Goal: Task Accomplishment & Management: Complete application form

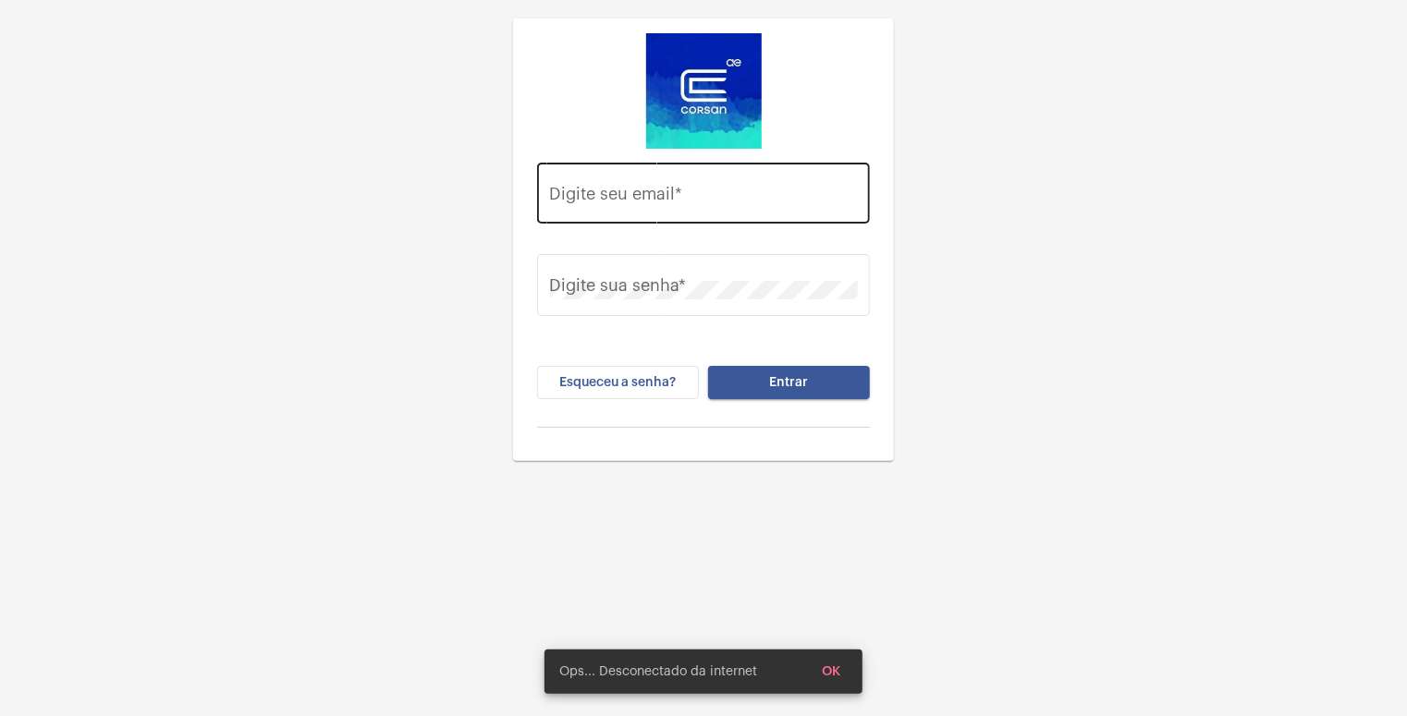
drag, startPoint x: 631, startPoint y: 187, endPoint x: 621, endPoint y: 189, distance: 10.3
click at [625, 189] on div "Digite seu email *" at bounding box center [704, 191] width 308 height 66
click at [621, 189] on input "Digite seu email *" at bounding box center [704, 198] width 308 height 18
type input "[EMAIL_ADDRESS][PERSON_NAME][DOMAIN_NAME]"
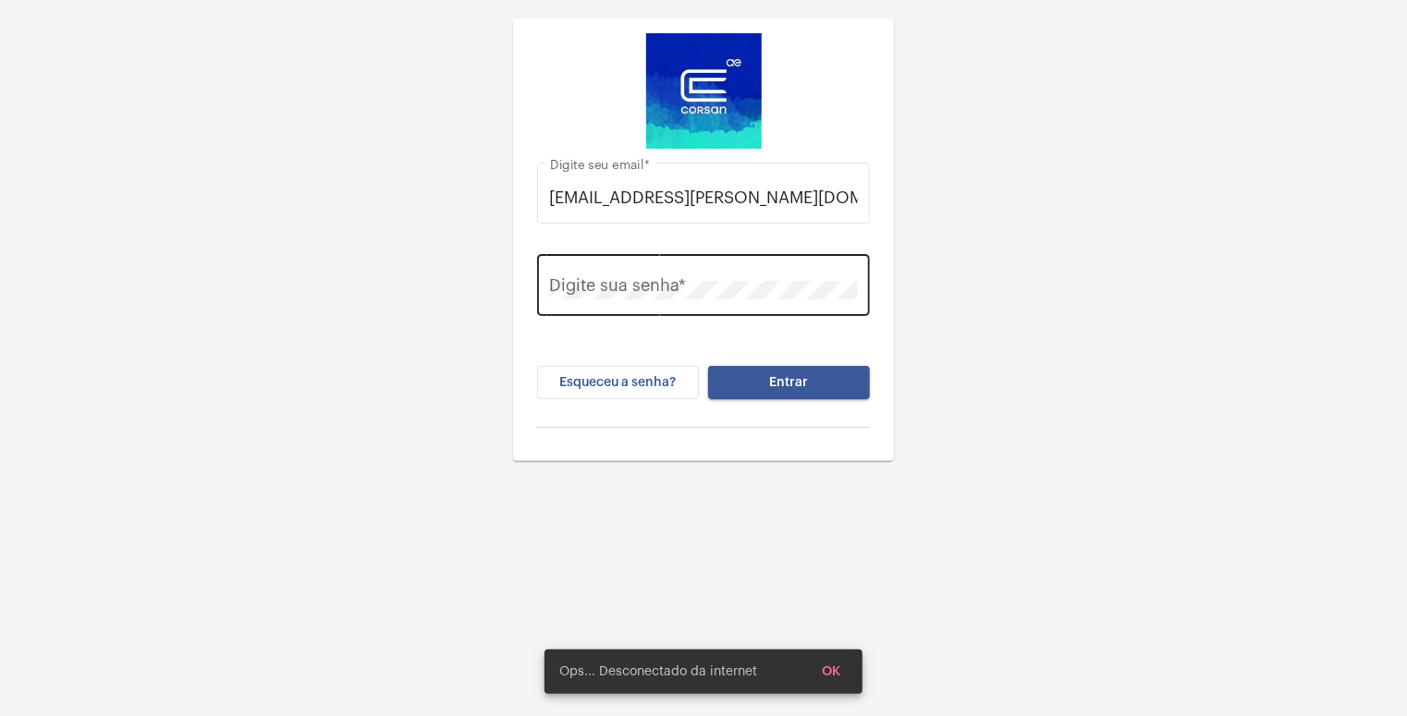
click at [601, 277] on div "Digite sua senha *" at bounding box center [704, 283] width 308 height 66
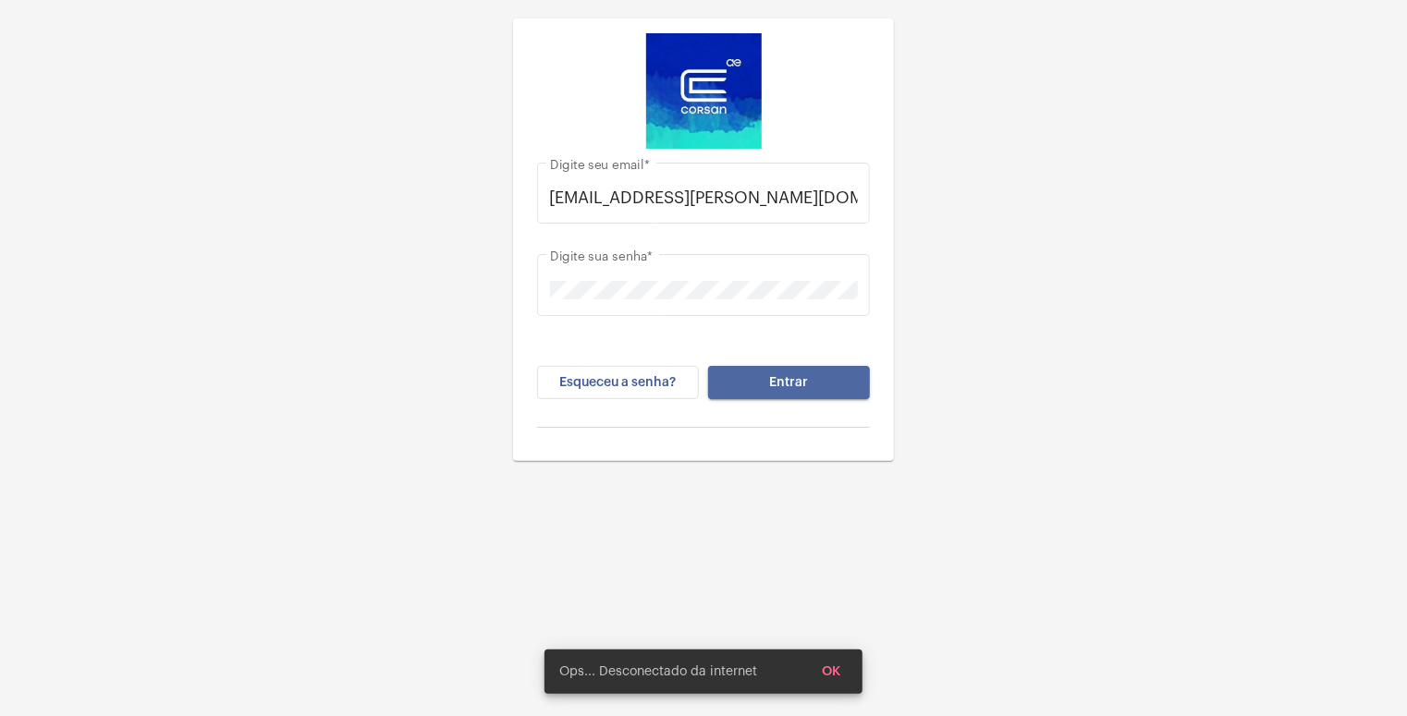
click at [761, 378] on button "Entrar" at bounding box center [789, 382] width 162 height 33
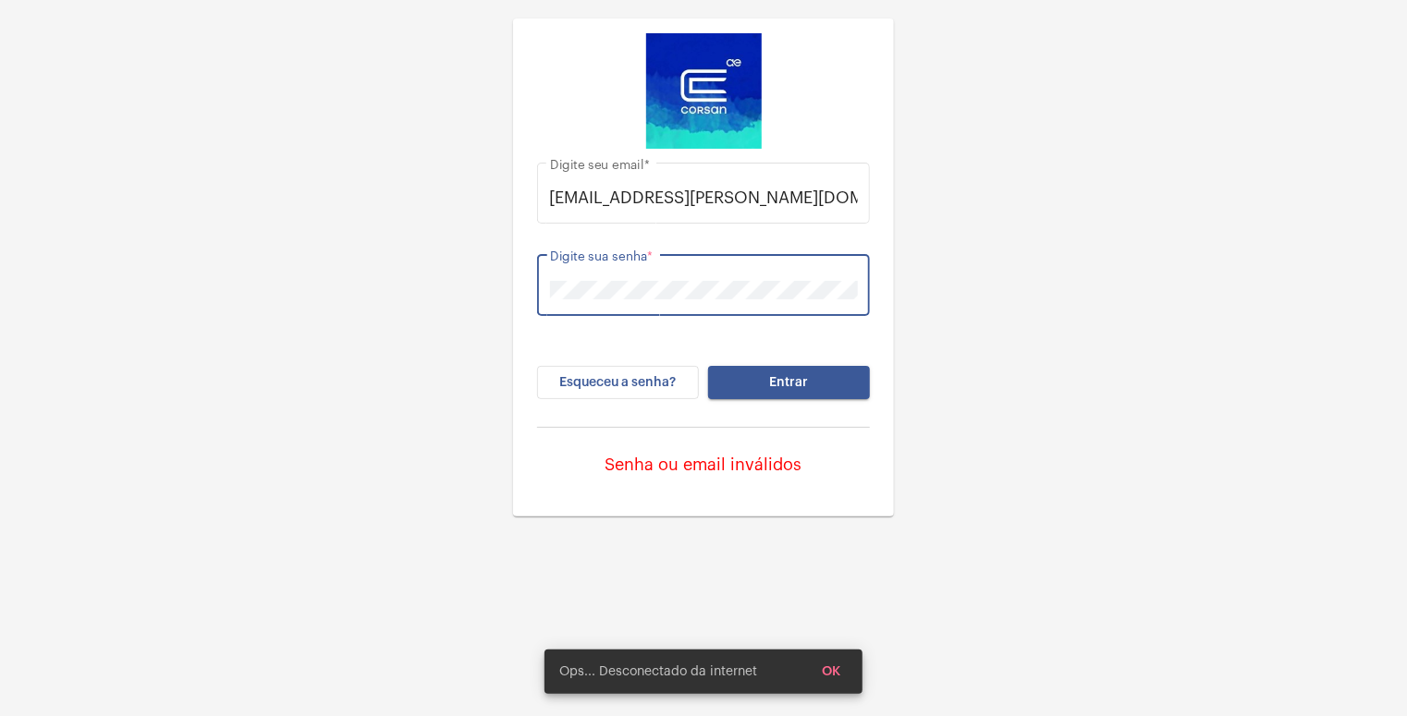
click at [254, 251] on div "[EMAIL_ADDRESS][PERSON_NAME][DOMAIN_NAME] Digite seu email * Digite sua senha *…" at bounding box center [703, 258] width 1407 height 517
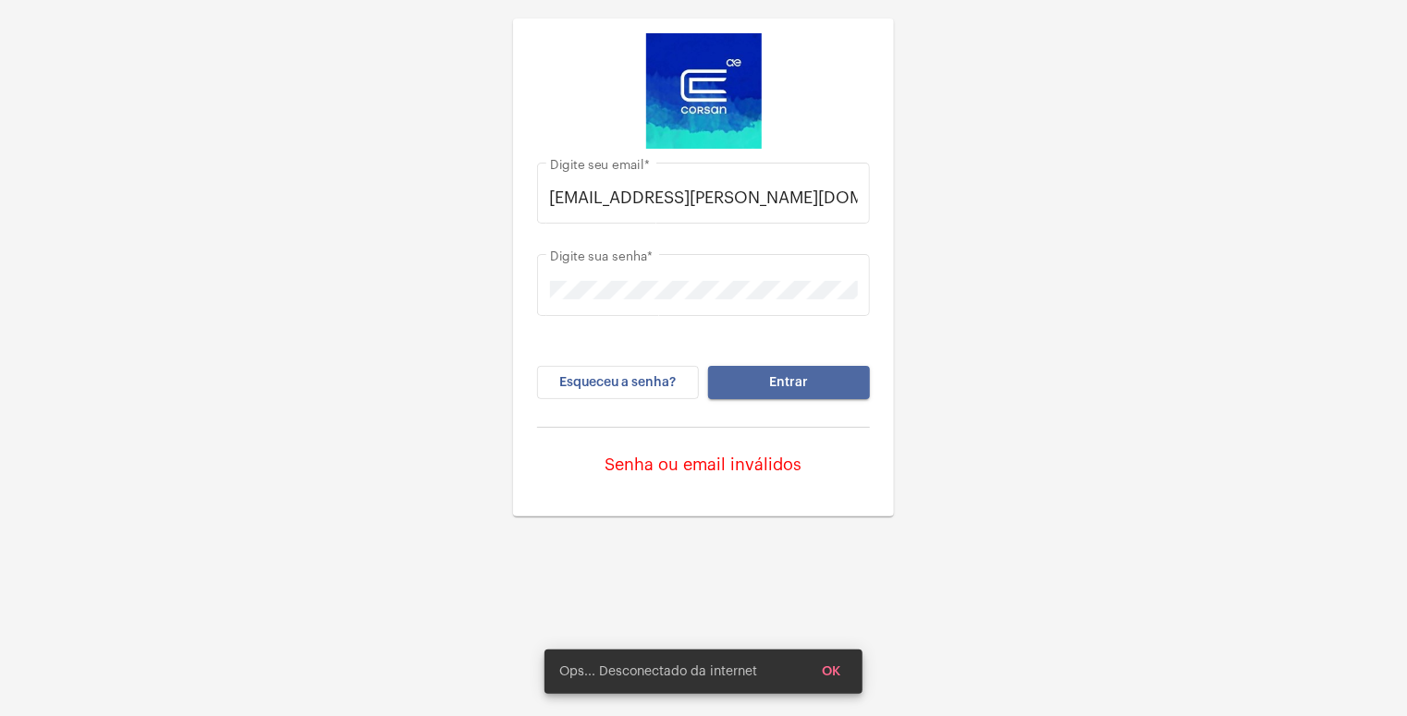
click at [780, 383] on span "Entrar" at bounding box center [789, 382] width 39 height 13
